Goal: Use online tool/utility: Utilize a website feature to perform a specific function

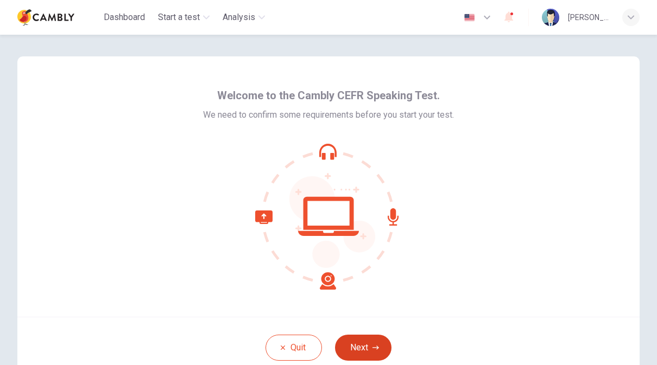
click at [366, 345] on button "Next" at bounding box center [363, 348] width 56 height 26
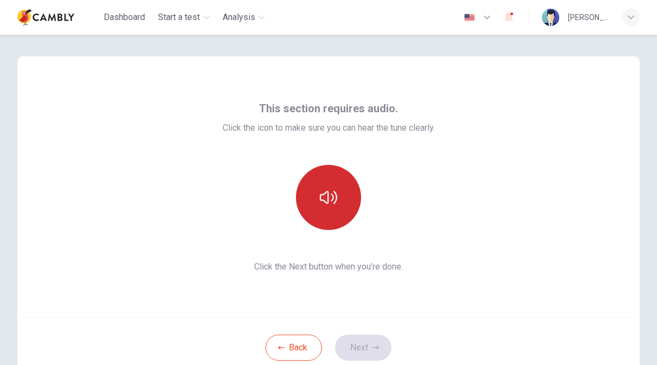
click at [335, 201] on icon "button" at bounding box center [328, 197] width 17 height 13
click at [370, 344] on button "Next" at bounding box center [363, 348] width 56 height 26
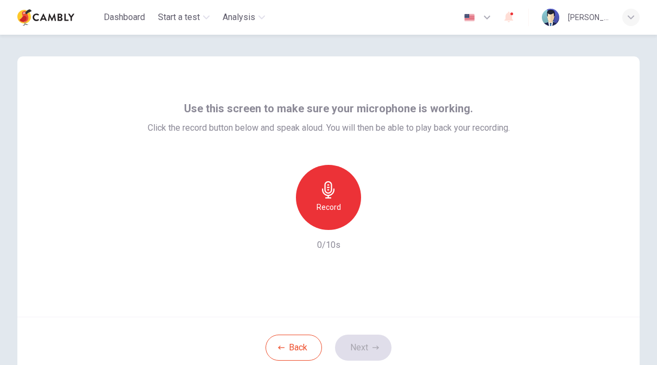
click at [332, 200] on div "Record" at bounding box center [328, 197] width 65 height 65
click at [377, 224] on icon "button" at bounding box center [379, 221] width 5 height 7
click at [371, 346] on button "Next" at bounding box center [363, 348] width 56 height 26
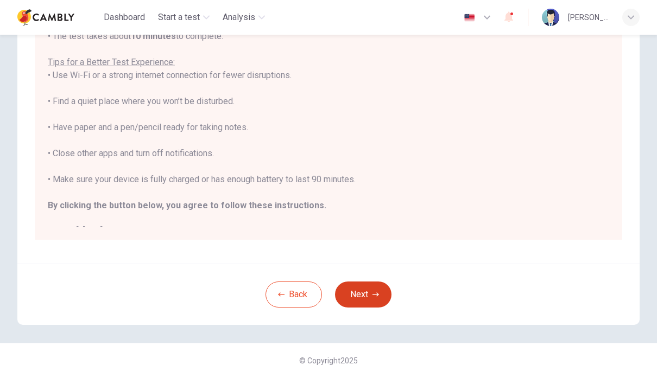
click at [369, 293] on button "Next" at bounding box center [363, 295] width 56 height 26
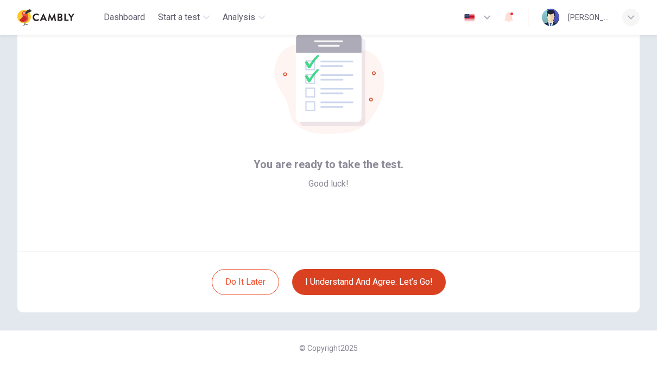
click at [403, 284] on button "I understand and agree. Let’s go!" at bounding box center [369, 282] width 154 height 26
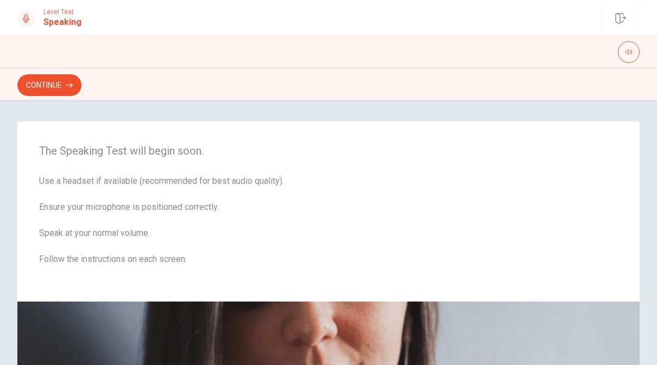
click at [48, 86] on button "Continue" at bounding box center [49, 85] width 64 height 22
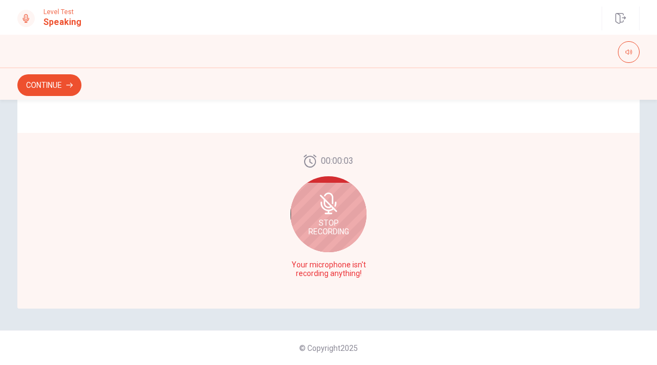
scroll to position [286, 0]
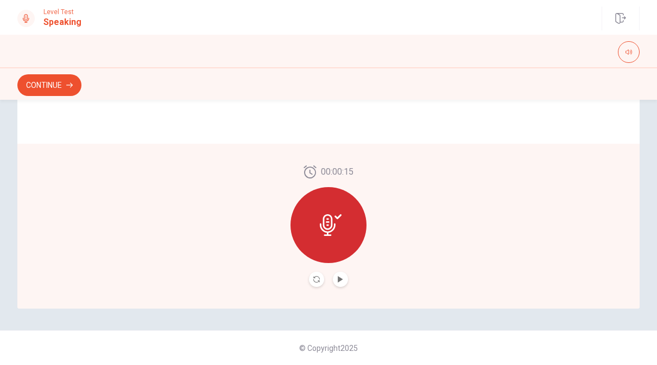
click at [341, 229] on icon at bounding box center [331, 225] width 22 height 22
click at [315, 277] on icon "Record Again" at bounding box center [316, 279] width 7 height 7
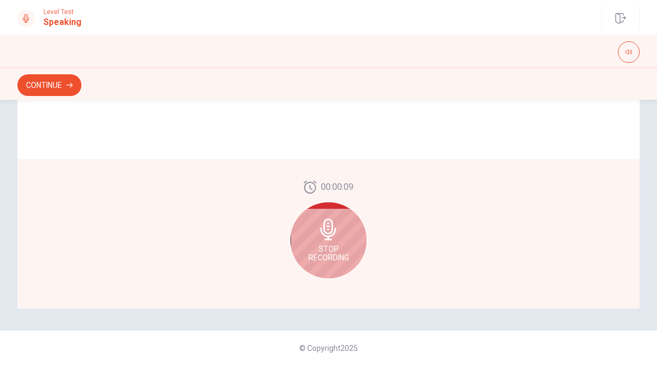
click at [338, 239] on icon at bounding box center [329, 230] width 22 height 22
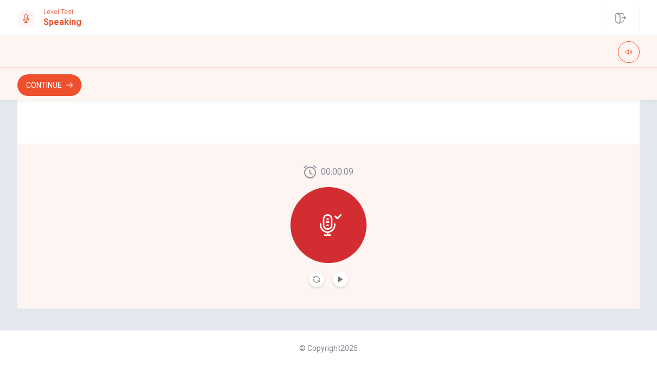
click at [339, 279] on icon "Play Audio" at bounding box center [340, 279] width 5 height 7
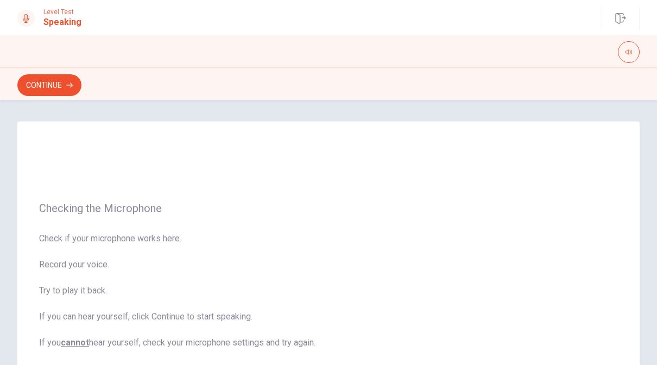
scroll to position [0, 0]
click at [58, 83] on button "Continue" at bounding box center [49, 85] width 64 height 22
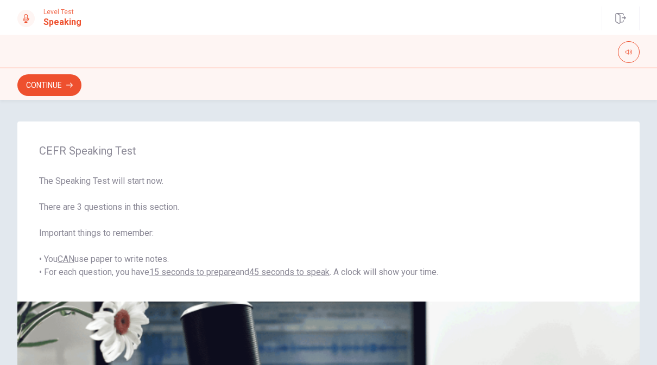
click at [55, 90] on button "Continue" at bounding box center [49, 85] width 64 height 22
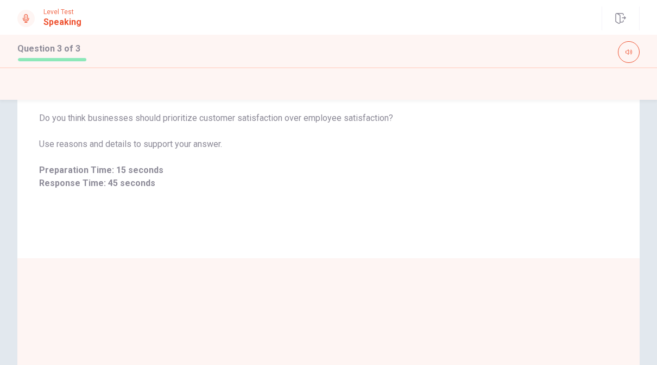
scroll to position [71, 0]
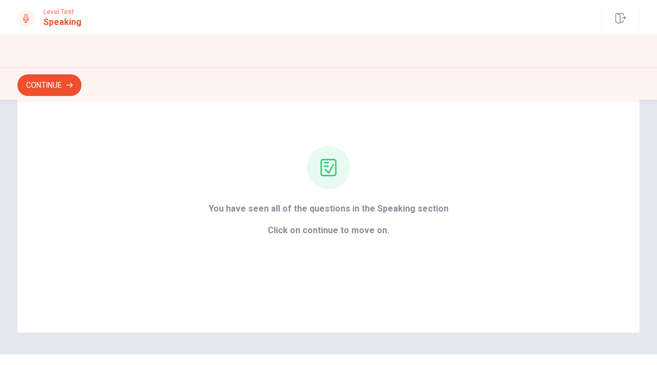
click at [48, 84] on button "Continue" at bounding box center [49, 85] width 64 height 22
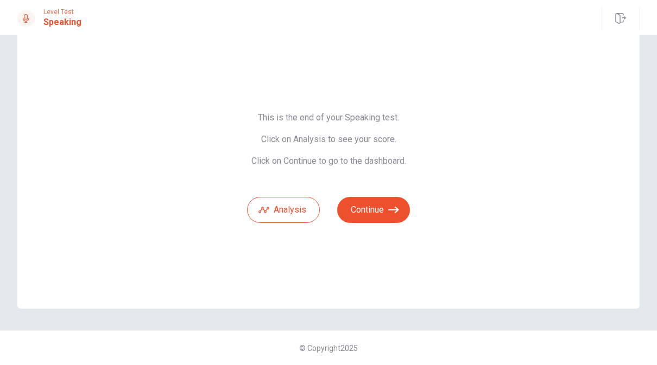
scroll to position [30, 0]
click at [375, 210] on button "Continue" at bounding box center [373, 210] width 73 height 26
